Goal: Book appointment/travel/reservation

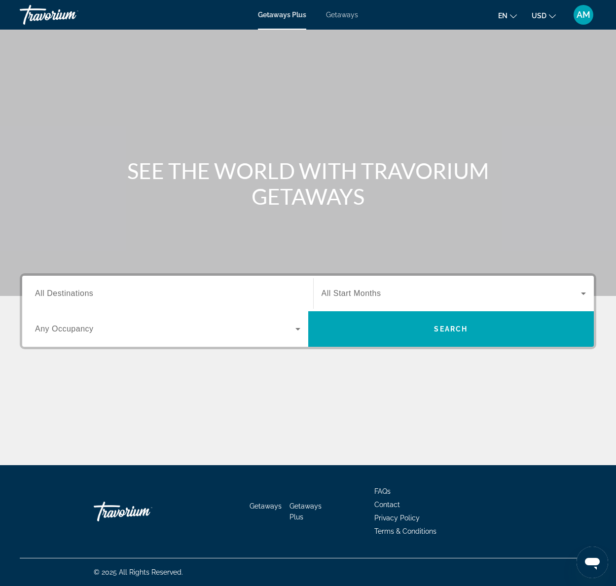
click at [295, 329] on icon "Search widget" at bounding box center [298, 329] width 12 height 12
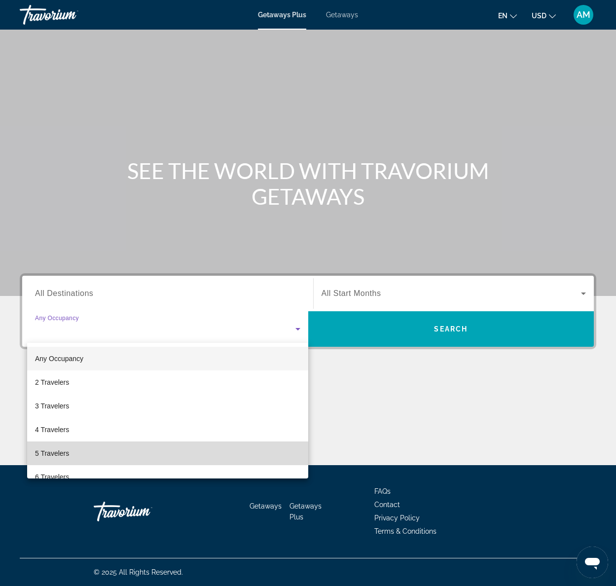
click at [95, 457] on mat-option "5 Travelers" at bounding box center [167, 453] width 281 height 24
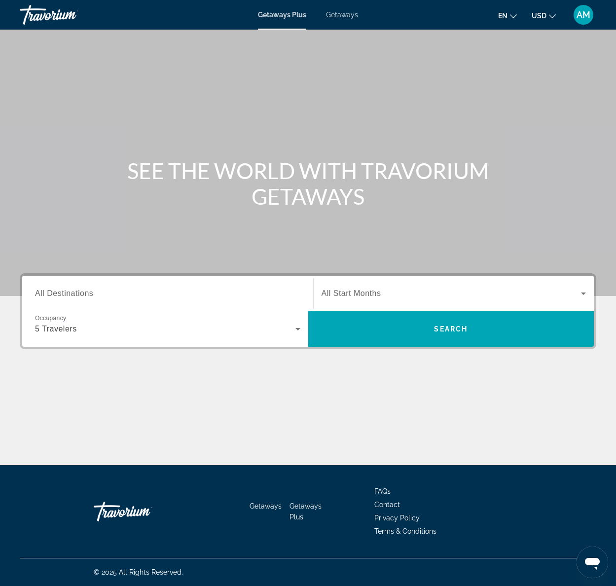
click at [362, 291] on span "All Start Months" at bounding box center [352, 293] width 60 height 8
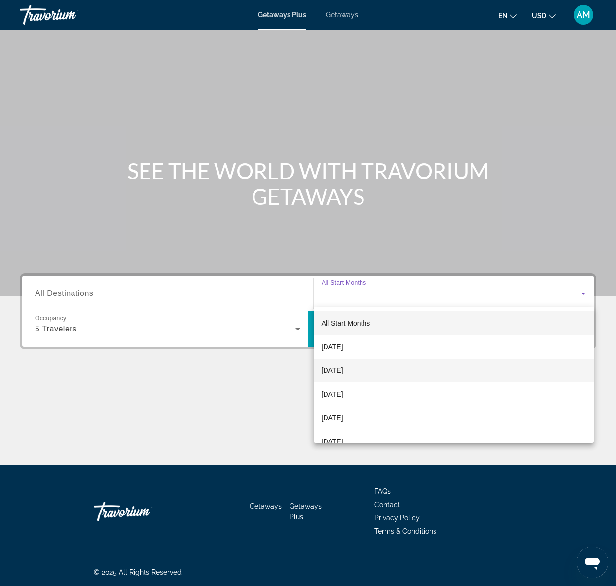
click at [343, 369] on span "[DATE]" at bounding box center [333, 370] width 22 height 12
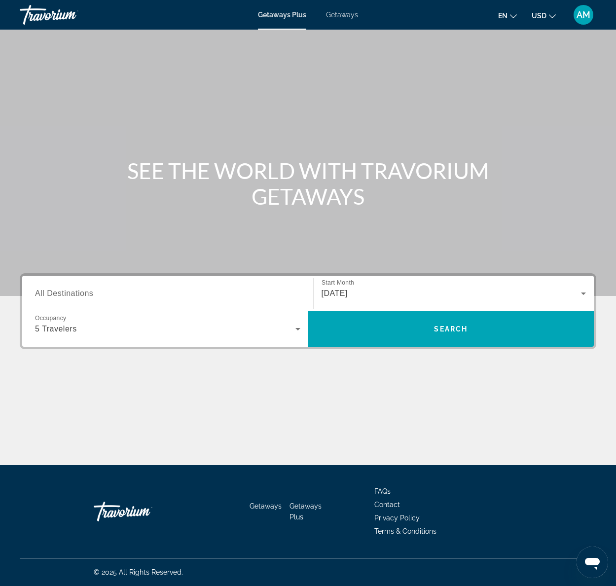
click at [83, 295] on span "All Destinations" at bounding box center [64, 293] width 58 height 8
click at [83, 295] on input "Destination All Destinations" at bounding box center [167, 294] width 265 height 12
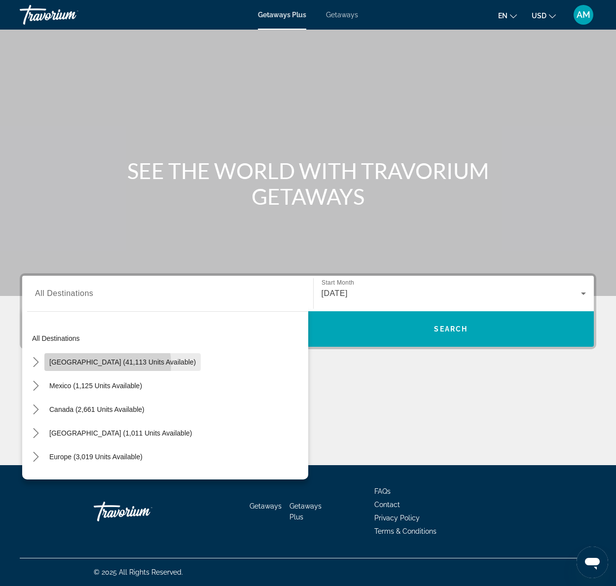
click at [84, 365] on span "[GEOGRAPHIC_DATA] (41,113 units available)" at bounding box center [122, 362] width 146 height 8
type input "**********"
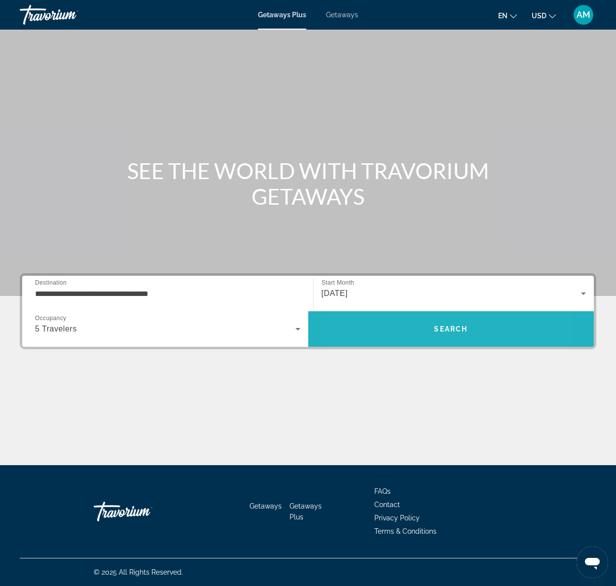
click at [396, 331] on span "Search" at bounding box center [451, 329] width 286 height 24
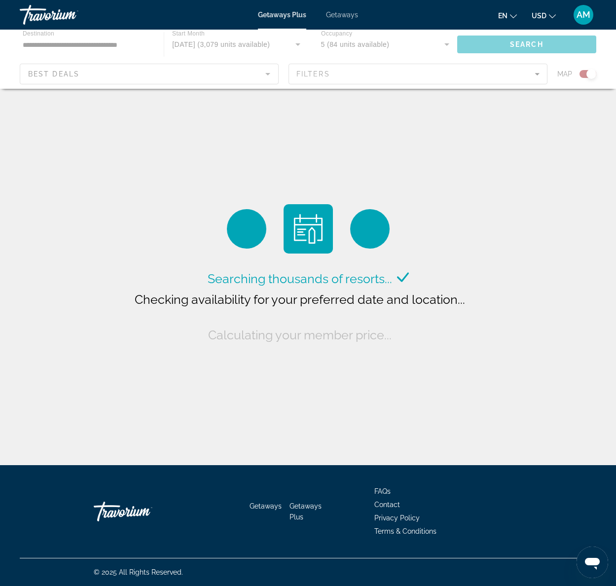
click at [263, 74] on div "Main content" at bounding box center [308, 59] width 616 height 59
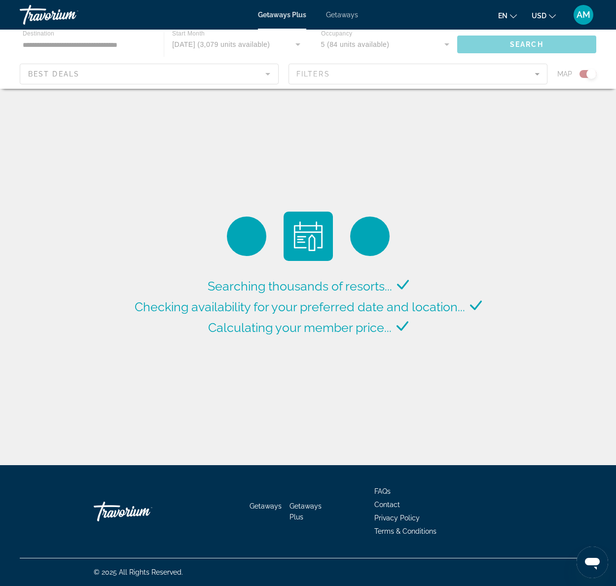
click at [538, 75] on div "Main content" at bounding box center [308, 59] width 616 height 59
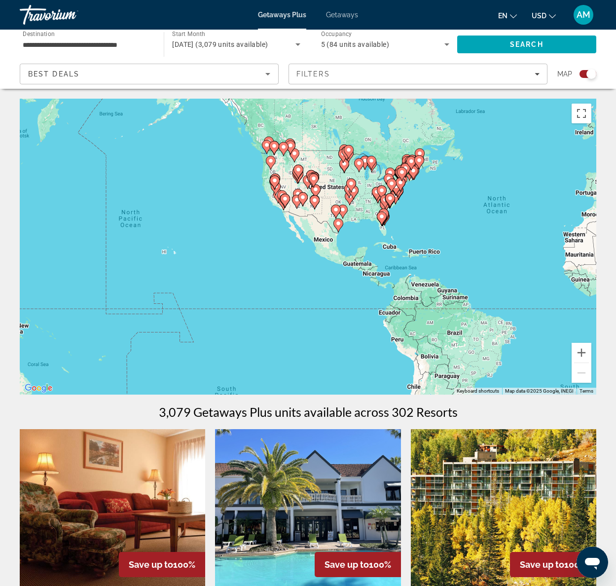
drag, startPoint x: 73, startPoint y: 279, endPoint x: 293, endPoint y: 253, distance: 221.0
click at [293, 253] on div "To activate drag with keyboard, press Alt + Enter. Once in keyboard drag state,…" at bounding box center [308, 247] width 577 height 296
click at [581, 351] on button "Zoom in" at bounding box center [582, 353] width 20 height 20
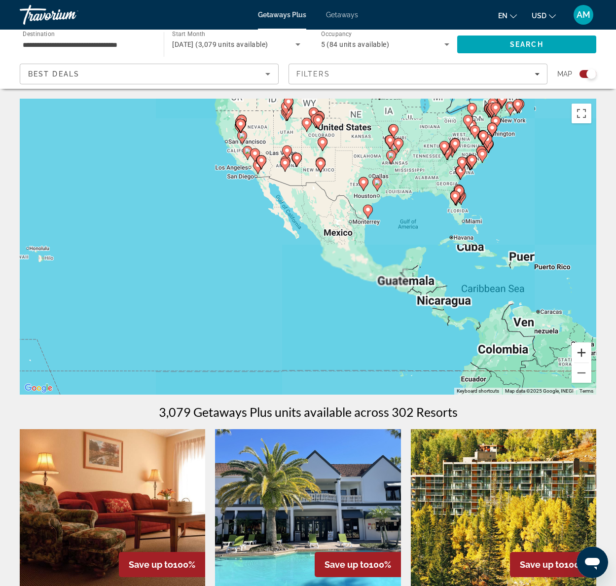
click at [581, 351] on button "Zoom in" at bounding box center [582, 353] width 20 height 20
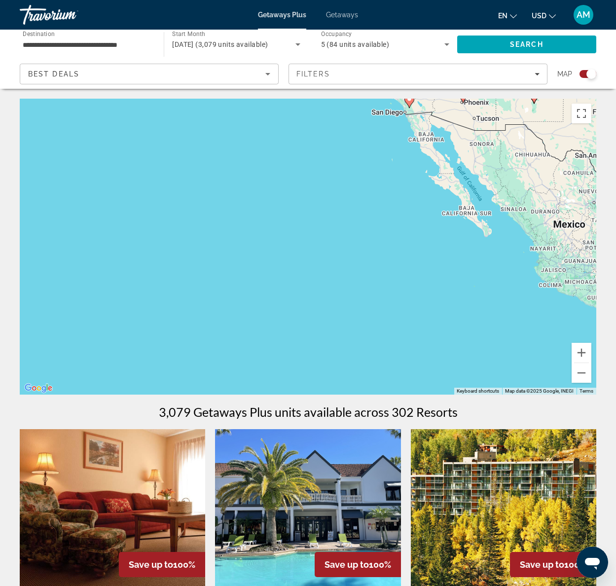
drag, startPoint x: 101, startPoint y: 278, endPoint x: 303, endPoint y: 284, distance: 202.8
click at [303, 284] on div "To activate drag with keyboard, press Alt + Enter. Once in keyboard drag state,…" at bounding box center [308, 247] width 577 height 296
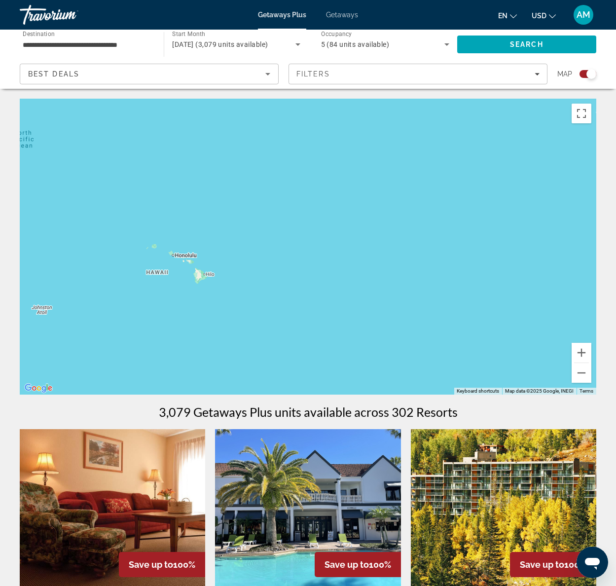
drag, startPoint x: 217, startPoint y: 276, endPoint x: 443, endPoint y: 275, distance: 225.9
click at [443, 275] on div "To activate drag with keyboard, press Alt + Enter. Once in keyboard drag state,…" at bounding box center [308, 247] width 577 height 296
click at [580, 351] on button "Zoom in" at bounding box center [582, 353] width 20 height 20
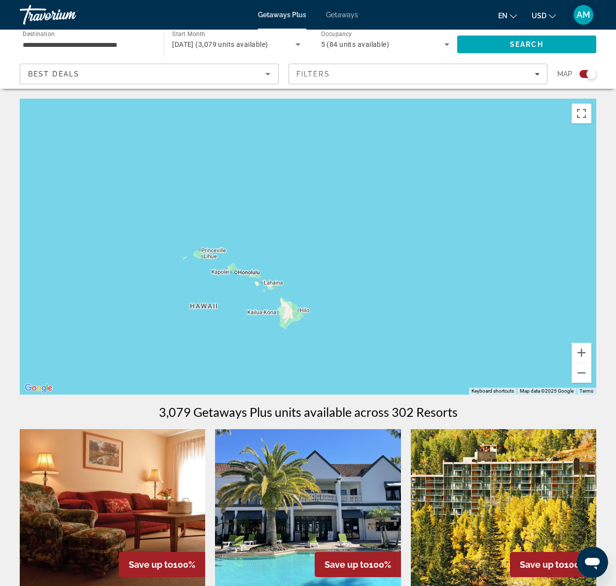
drag, startPoint x: 193, startPoint y: 257, endPoint x: 402, endPoint y: 266, distance: 209.8
click at [402, 266] on div "Main content" at bounding box center [308, 247] width 577 height 296
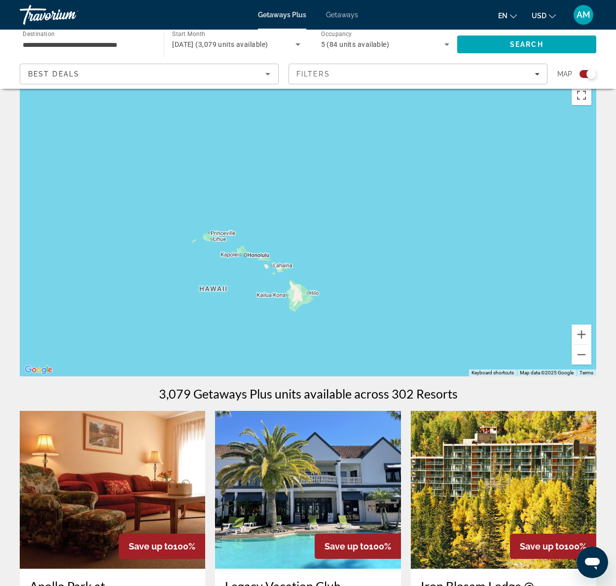
scroll to position [24, 0]
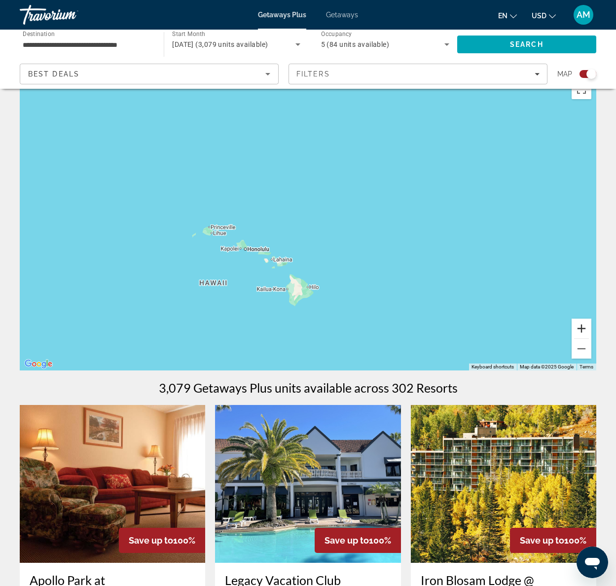
click at [583, 328] on button "Zoom in" at bounding box center [582, 329] width 20 height 20
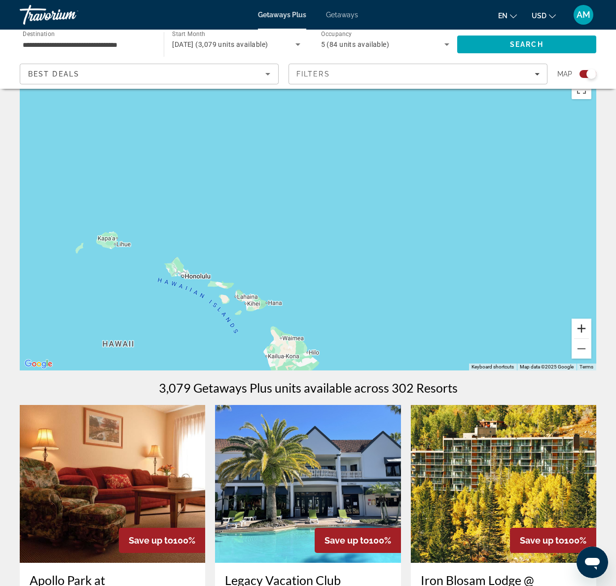
click at [583, 328] on button "Zoom in" at bounding box center [582, 329] width 20 height 20
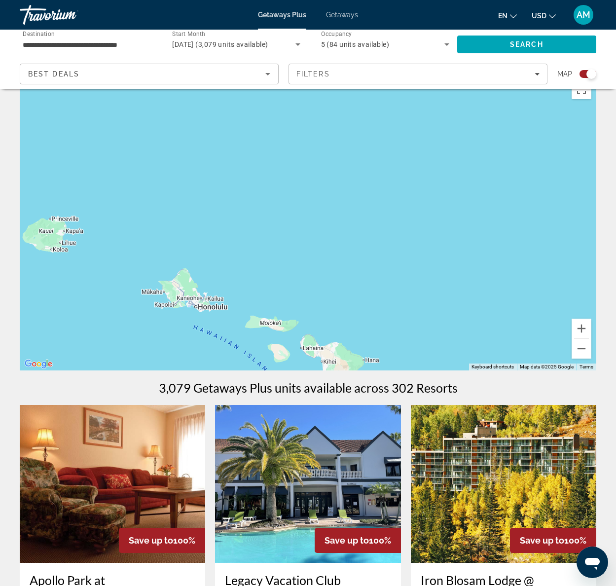
drag, startPoint x: 333, startPoint y: 260, endPoint x: 461, endPoint y: 243, distance: 128.9
click at [465, 240] on div "Main content" at bounding box center [308, 222] width 577 height 296
click at [197, 311] on div "Main content" at bounding box center [308, 222] width 577 height 296
click at [583, 333] on button "Zoom in" at bounding box center [582, 329] width 20 height 20
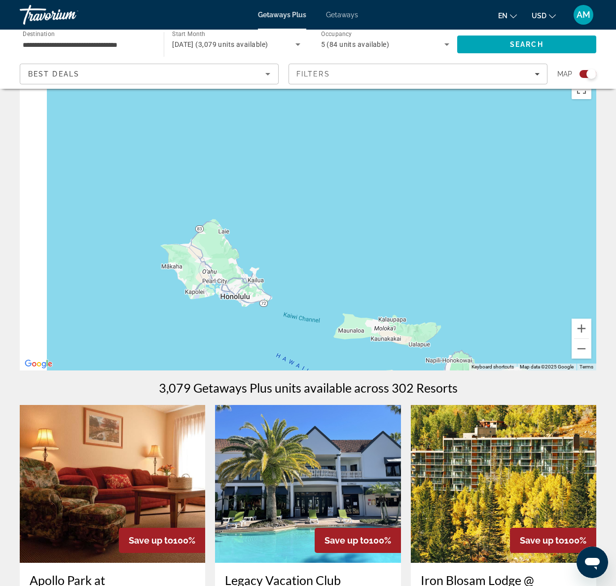
drag, startPoint x: 273, startPoint y: 297, endPoint x: 448, endPoint y: 197, distance: 201.9
click at [448, 196] on div "Main content" at bounding box center [308, 222] width 577 height 296
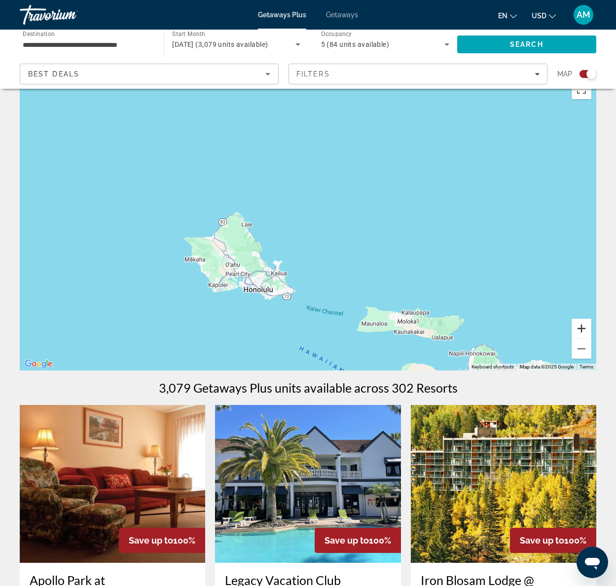
click at [584, 326] on button "Zoom in" at bounding box center [582, 329] width 20 height 20
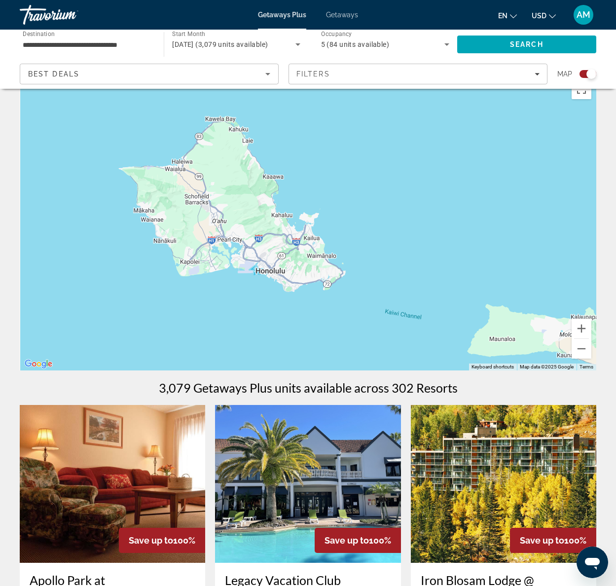
drag, startPoint x: 344, startPoint y: 243, endPoint x: 393, endPoint y: 179, distance: 80.6
click at [392, 176] on div "Main content" at bounding box center [308, 222] width 577 height 296
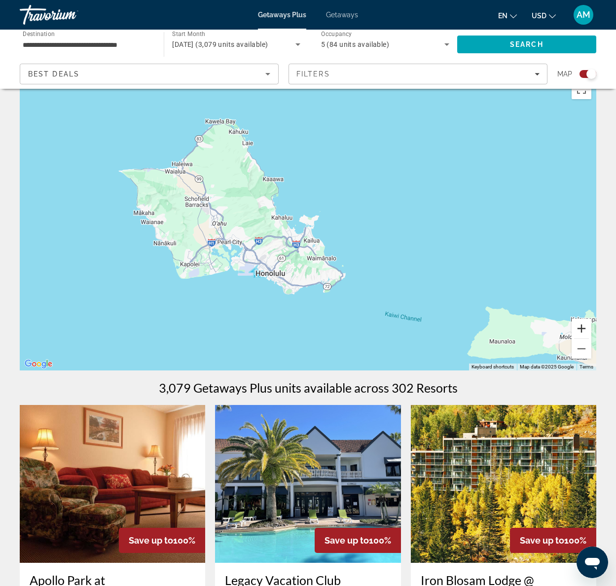
click at [579, 325] on button "Zoom in" at bounding box center [582, 329] width 20 height 20
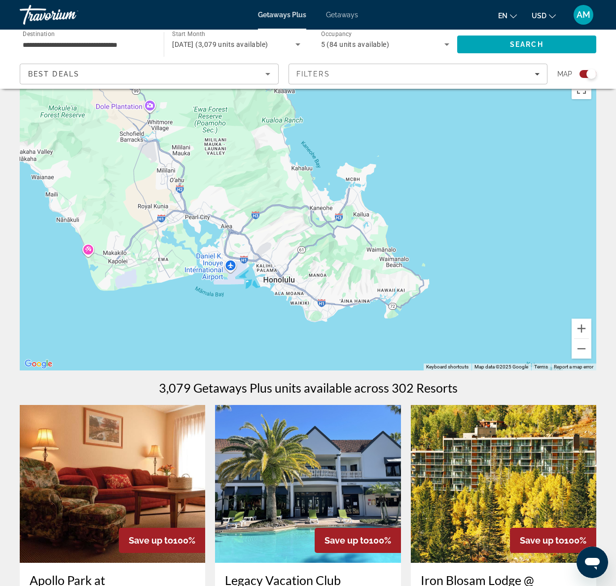
drag, startPoint x: 404, startPoint y: 291, endPoint x: 449, endPoint y: 247, distance: 63.5
click at [449, 247] on div "Main content" at bounding box center [308, 222] width 577 height 296
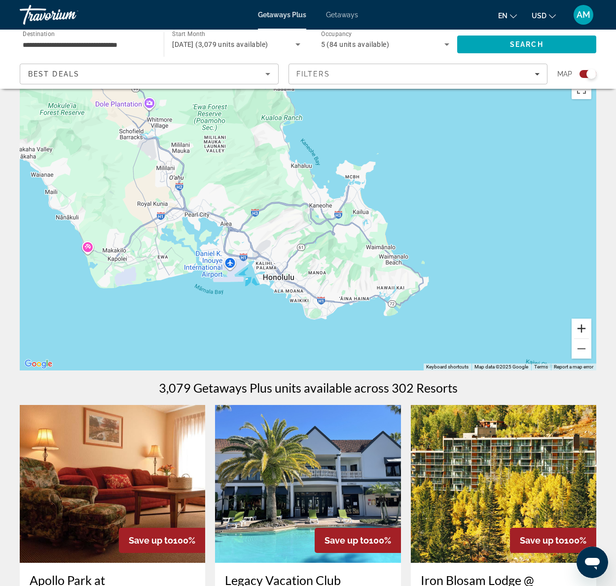
click at [578, 332] on button "Zoom in" at bounding box center [582, 329] width 20 height 20
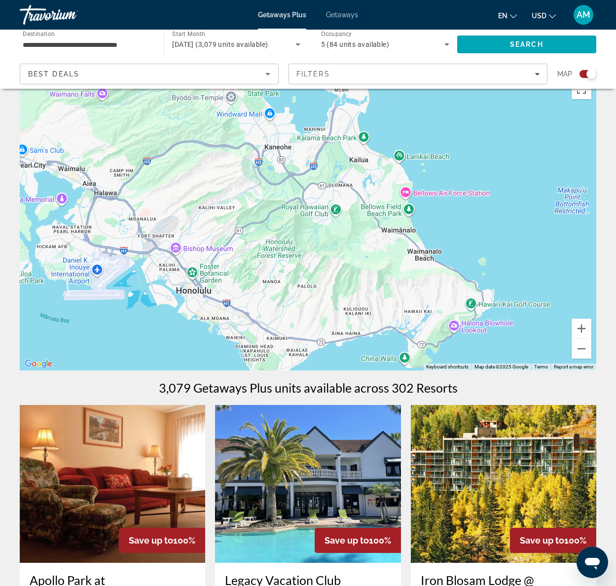
drag, startPoint x: 464, startPoint y: 324, endPoint x: 411, endPoint y: 284, distance: 66.6
click at [411, 284] on div "Main content" at bounding box center [308, 222] width 577 height 296
click at [581, 329] on button "Zoom in" at bounding box center [582, 329] width 20 height 20
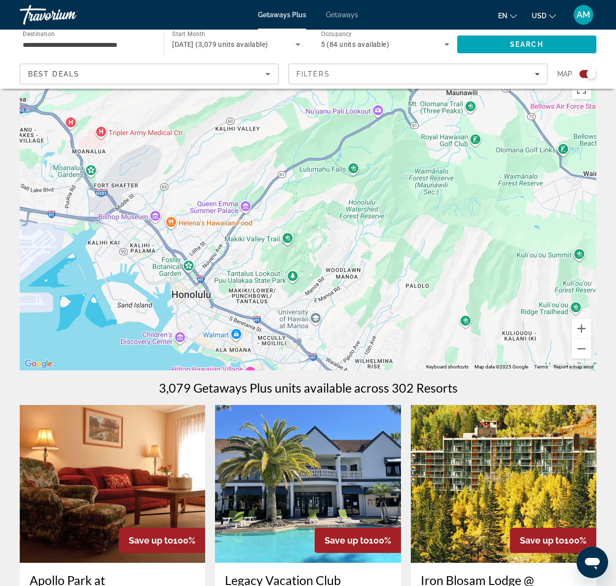
drag, startPoint x: 353, startPoint y: 295, endPoint x: 420, endPoint y: 257, distance: 76.6
click at [466, 230] on div "Main content" at bounding box center [308, 222] width 577 height 296
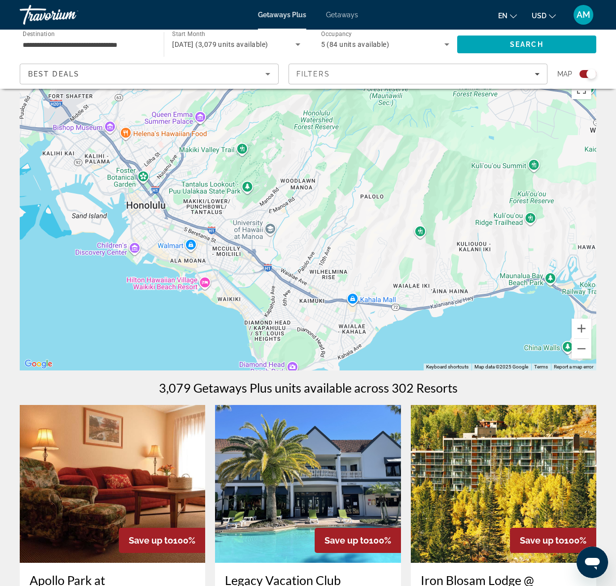
drag, startPoint x: 362, startPoint y: 306, endPoint x: 321, endPoint y: 224, distance: 91.5
click at [321, 224] on div "Main content" at bounding box center [308, 222] width 577 height 296
click at [509, 46] on span "Search" at bounding box center [526, 45] width 139 height 24
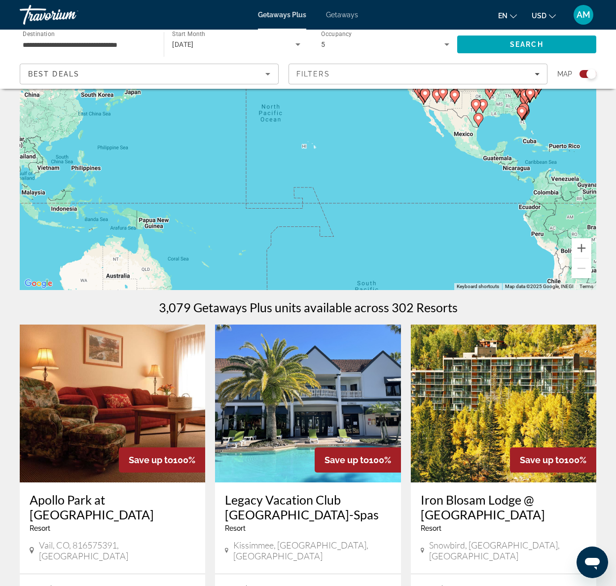
scroll to position [0, 0]
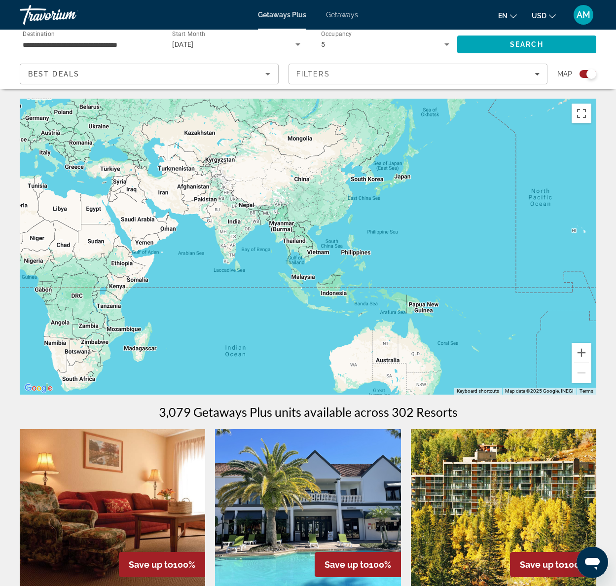
drag, startPoint x: 180, startPoint y: 242, endPoint x: 493, endPoint y: 221, distance: 313.4
click at [493, 221] on div "To activate drag with keyboard, press Alt + Enter. Once in keyboard drag state,…" at bounding box center [308, 247] width 577 height 296
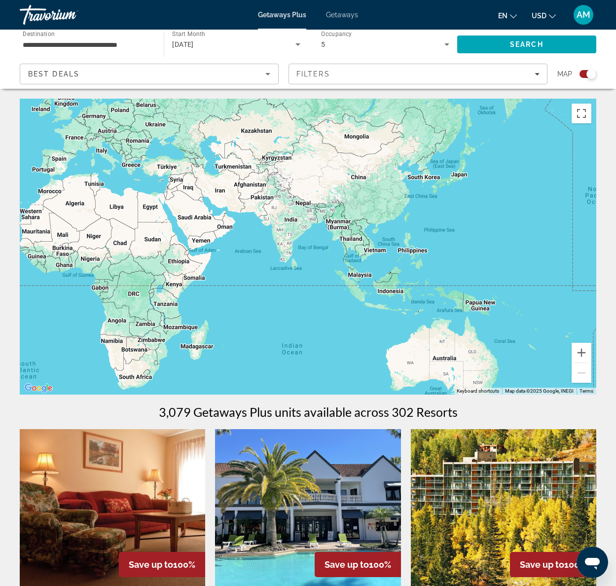
drag, startPoint x: 255, startPoint y: 279, endPoint x: 443, endPoint y: 244, distance: 191.2
click at [401, 247] on div "Main content" at bounding box center [308, 247] width 577 height 296
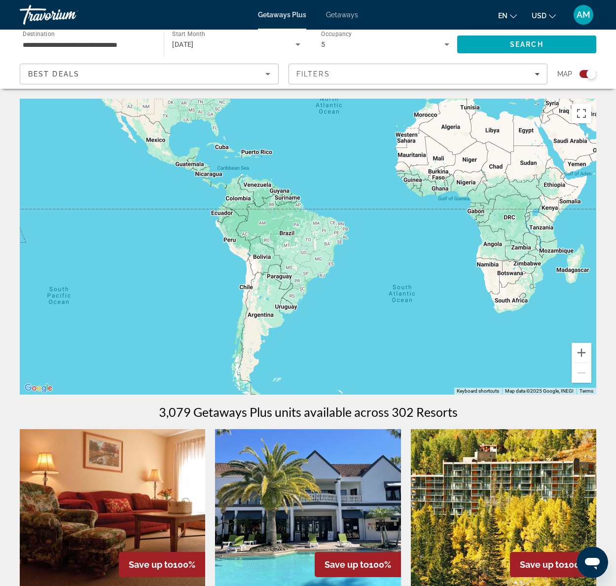
drag, startPoint x: 330, startPoint y: 246, endPoint x: 451, endPoint y: 252, distance: 120.5
click at [445, 252] on div "Main content" at bounding box center [308, 247] width 577 height 296
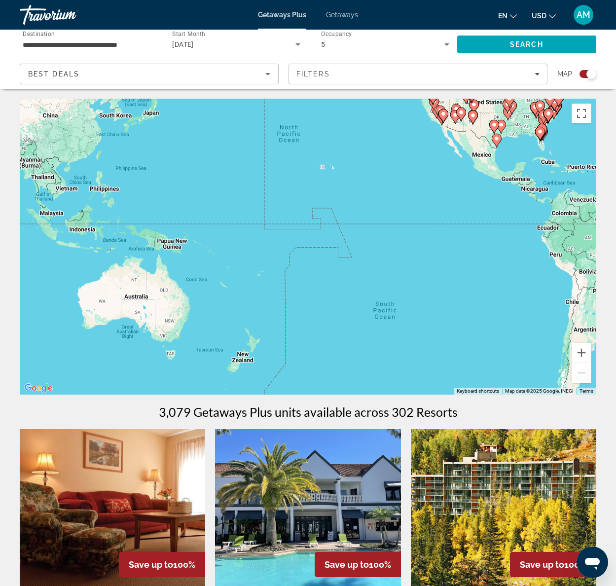
drag, startPoint x: 325, startPoint y: 239, endPoint x: 529, endPoint y: 246, distance: 203.8
click at [510, 244] on div "To activate drag with keyboard, press Alt + Enter. Once in keyboard drag state,…" at bounding box center [308, 247] width 577 height 296
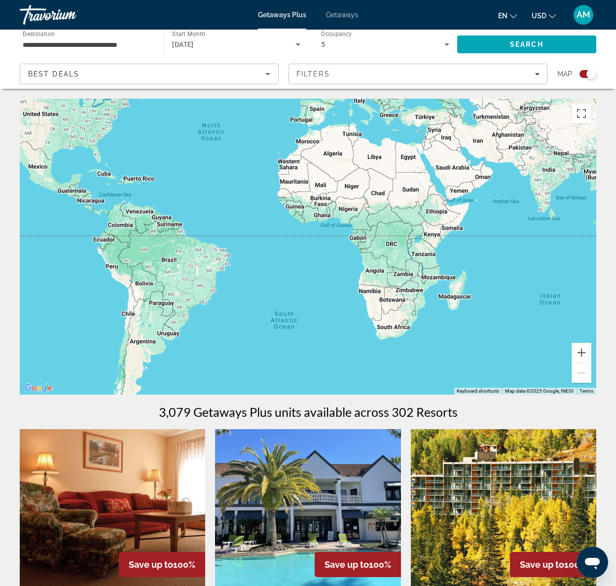
drag, startPoint x: 404, startPoint y: 230, endPoint x: 510, endPoint y: 233, distance: 105.6
click at [484, 231] on div "Main content" at bounding box center [308, 247] width 577 height 296
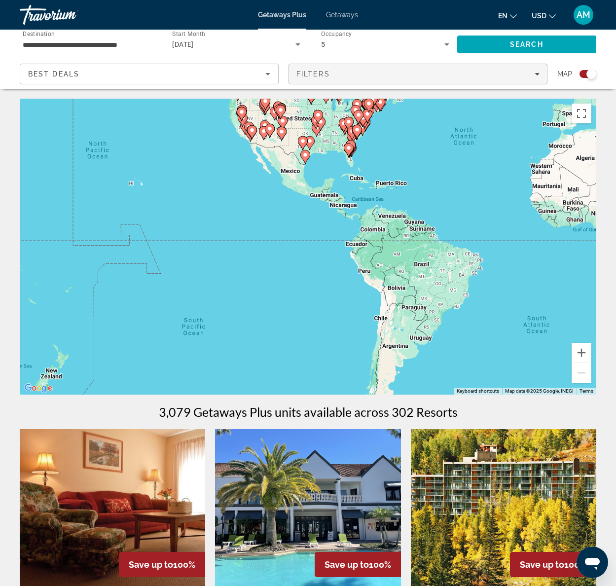
click at [535, 76] on icon "Filters" at bounding box center [537, 74] width 5 height 5
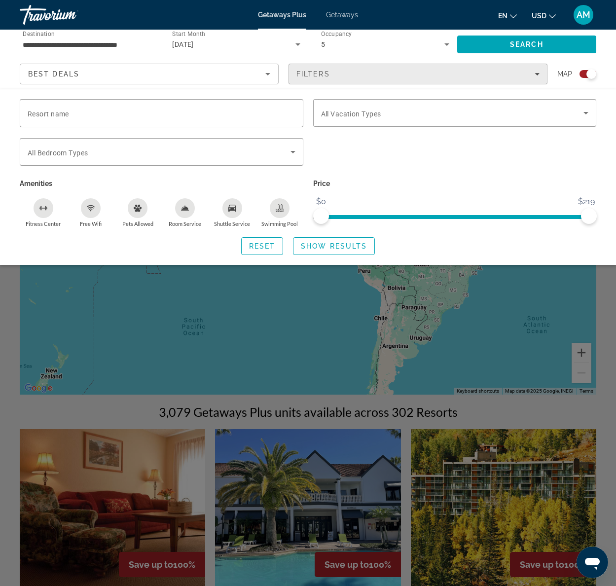
click at [535, 76] on icon "Filters" at bounding box center [537, 74] width 5 height 5
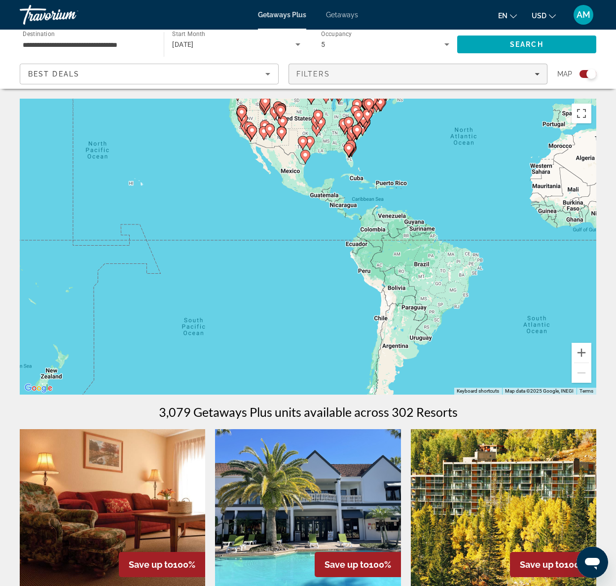
click at [536, 74] on icon "Filters" at bounding box center [537, 74] width 5 height 5
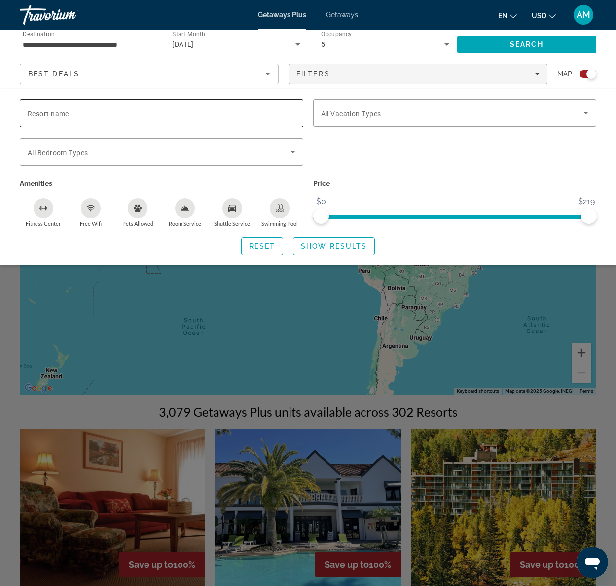
click at [54, 113] on span "Resort name" at bounding box center [48, 114] width 41 height 8
click at [54, 113] on input "Resort name" at bounding box center [162, 114] width 268 height 12
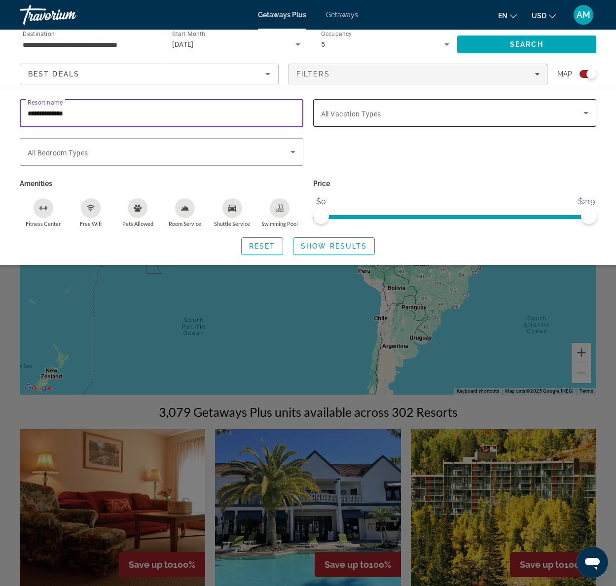
type input "**********"
click at [574, 113] on span "Search widget" at bounding box center [452, 113] width 263 height 12
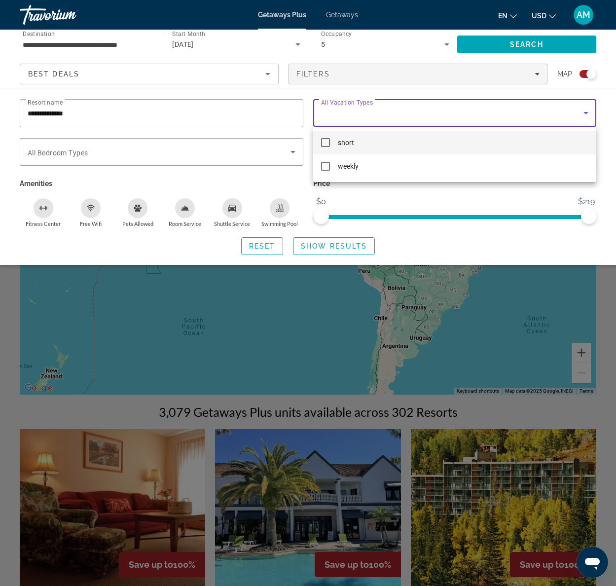
click at [328, 141] on mat-pseudo-checkbox at bounding box center [325, 142] width 9 height 9
click at [545, 200] on div at bounding box center [308, 293] width 616 height 586
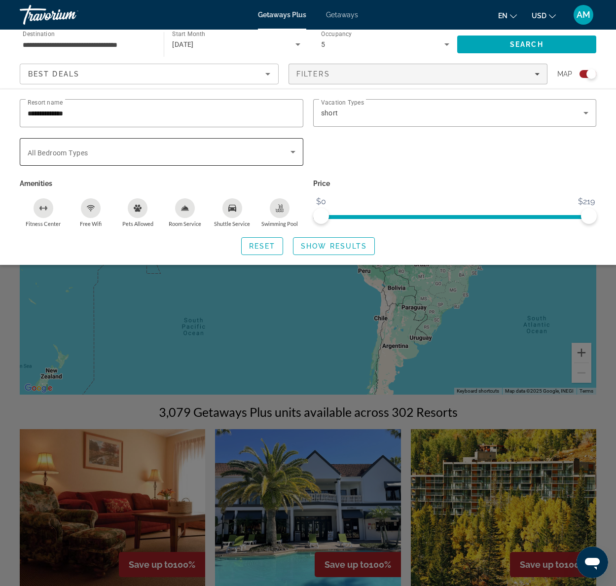
click at [75, 153] on span "All Bedroom Types" at bounding box center [58, 153] width 60 height 8
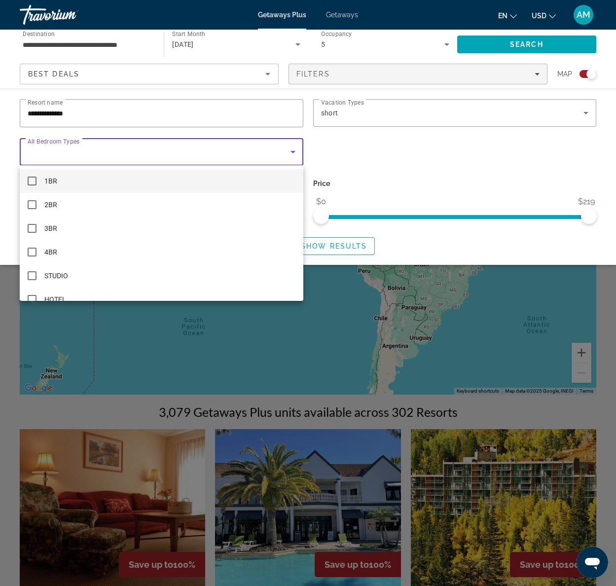
click at [35, 180] on mat-pseudo-checkbox at bounding box center [32, 181] width 9 height 9
click at [502, 172] on div at bounding box center [308, 293] width 616 height 586
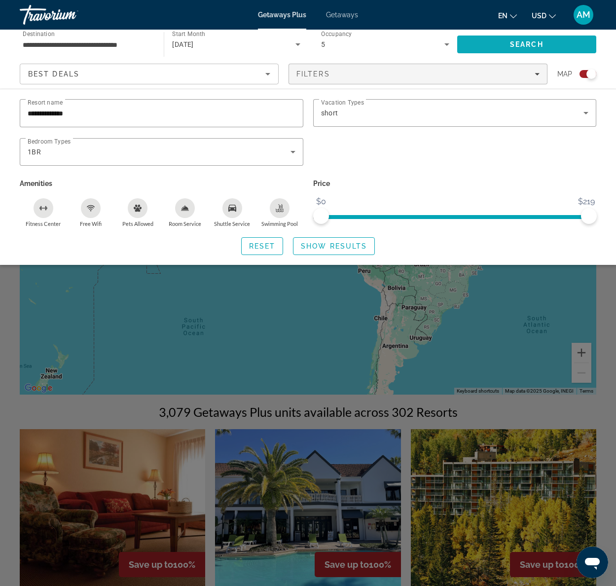
click at [543, 44] on span "Search" at bounding box center [527, 44] width 34 height 8
